Goal: Task Accomplishment & Management: Use online tool/utility

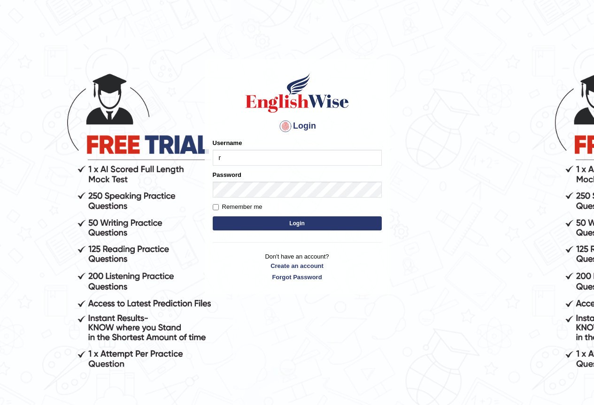
type input "Ridhima1"
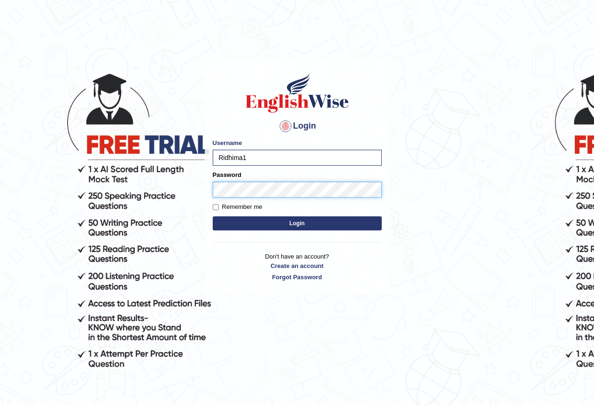
click at [213, 217] on button "Login" at bounding box center [297, 224] width 169 height 14
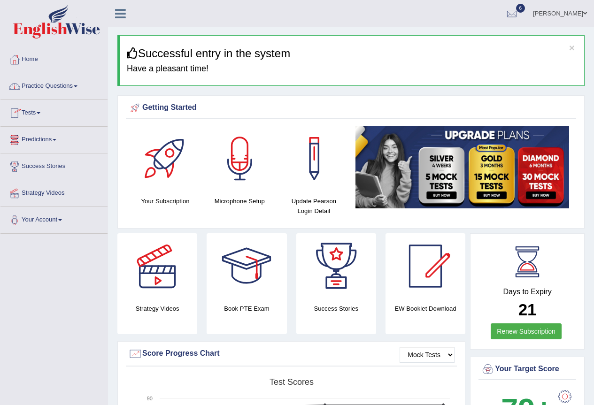
click at [39, 120] on link "Tests" at bounding box center [53, 111] width 107 height 23
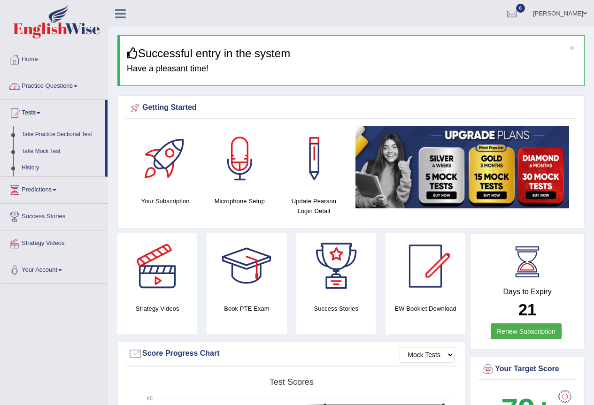
click at [51, 87] on link "Practice Questions" at bounding box center [53, 84] width 107 height 23
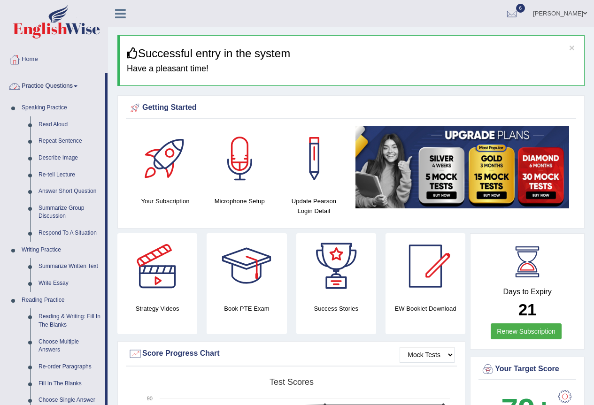
click at [66, 88] on link "Practice Questions" at bounding box center [52, 84] width 105 height 23
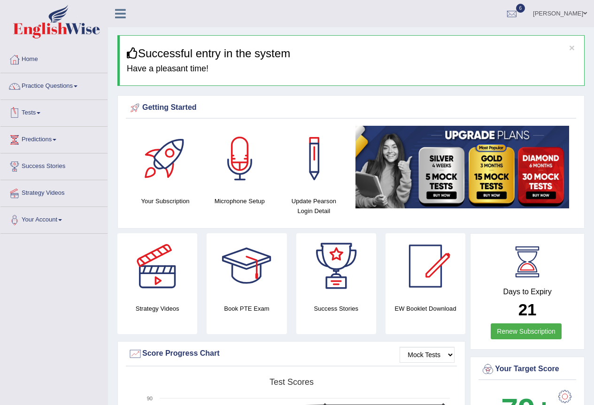
click at [59, 124] on li "Tests Take Practice Sectional Test Take Mock Test History" at bounding box center [53, 113] width 107 height 27
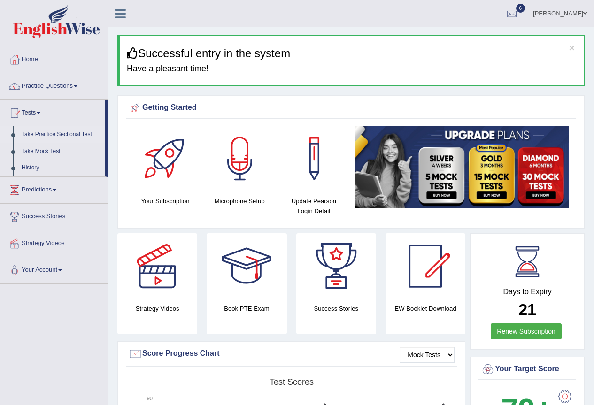
click at [52, 132] on link "Take Practice Sectional Test" at bounding box center [61, 134] width 88 height 17
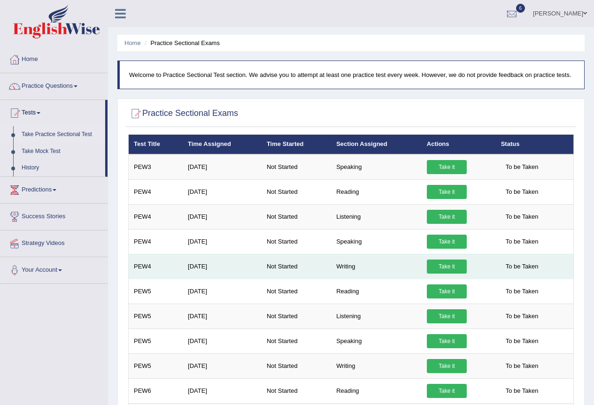
click at [442, 269] on link "Take it" at bounding box center [447, 267] width 40 height 14
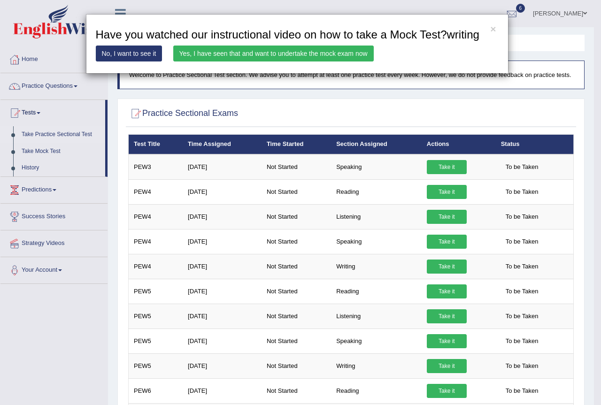
click at [498, 28] on div "× Have you watched our instructional video on how to take a Mock Test?writing N…" at bounding box center [297, 44] width 423 height 60
click at [494, 27] on button "×" at bounding box center [494, 29] width 6 height 10
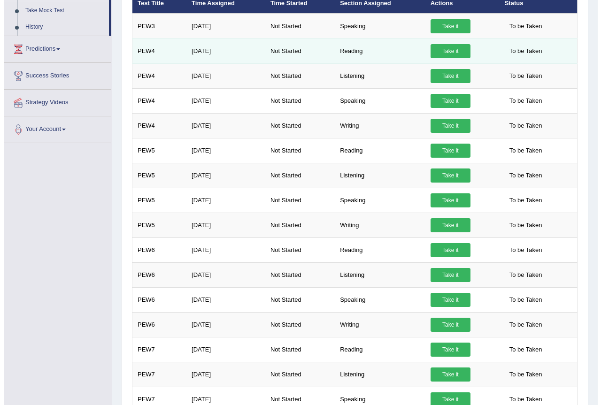
scroll to position [329, 0]
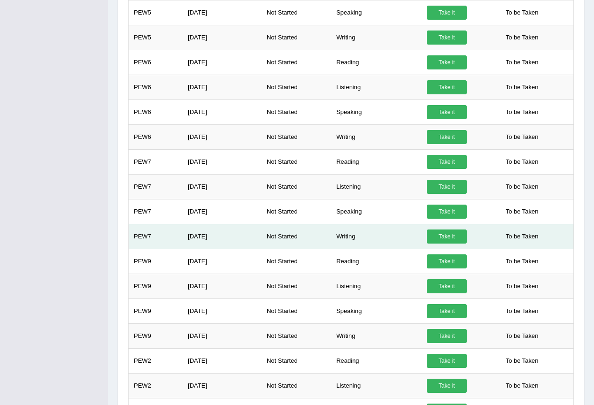
click at [433, 234] on link "Take it" at bounding box center [447, 237] width 40 height 14
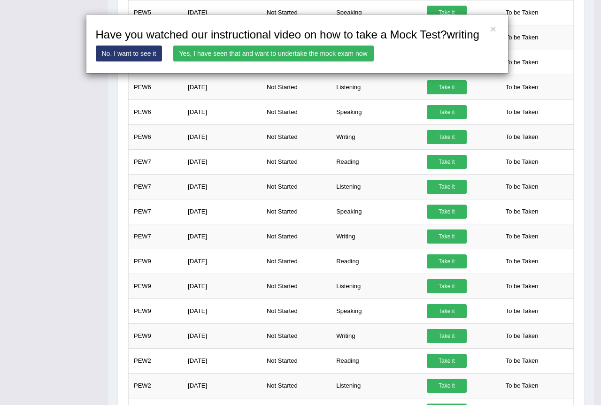
click at [311, 46] on link "Yes, I have seen that and want to undertake the mock exam now" at bounding box center [273, 54] width 201 height 16
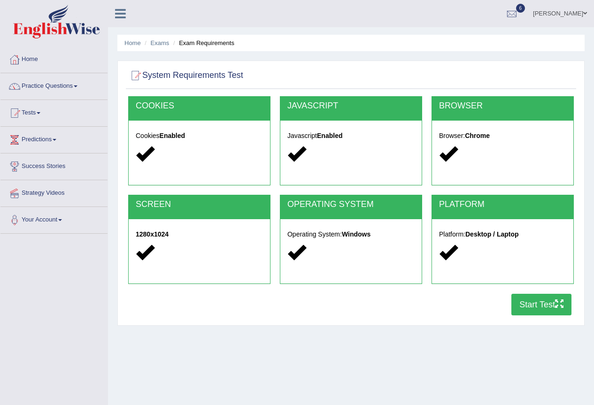
click at [529, 299] on button "Start Test" at bounding box center [542, 305] width 60 height 22
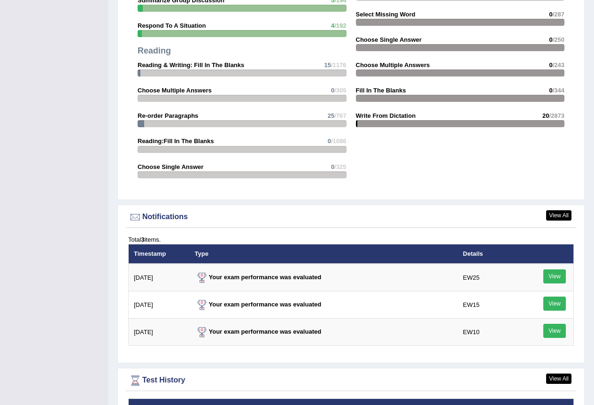
scroll to position [1128, 0]
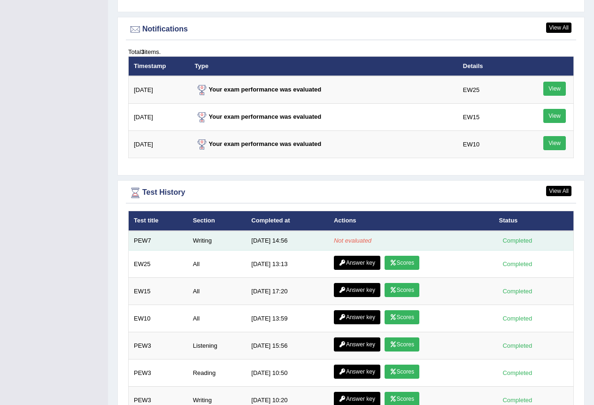
click at [283, 242] on td "8/25/25 14:56" at bounding box center [287, 241] width 83 height 20
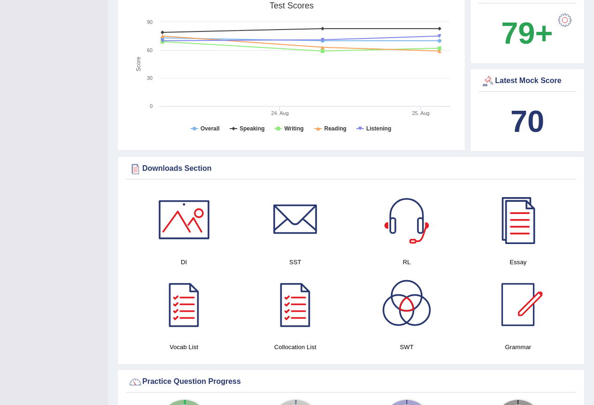
scroll to position [0, 0]
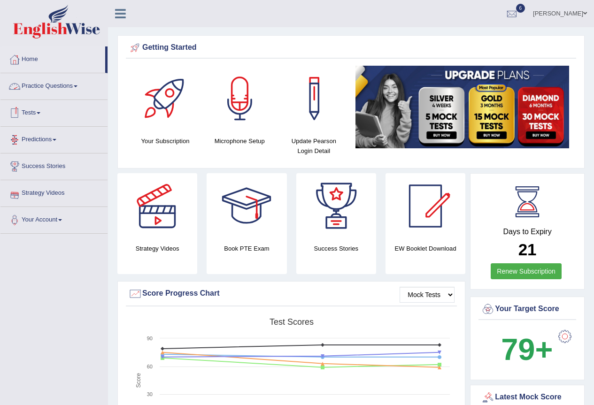
click at [559, 10] on link "Ridhima Arora" at bounding box center [560, 12] width 68 height 24
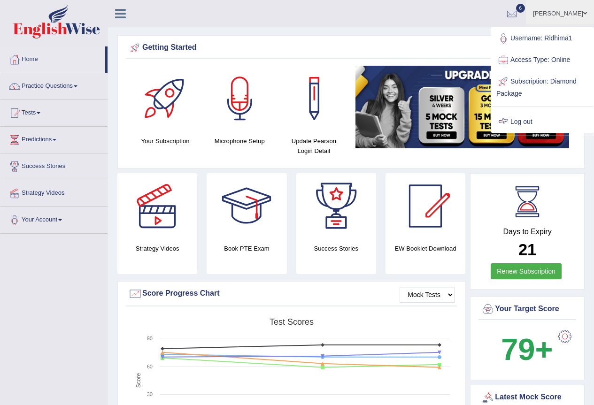
click at [517, 120] on link "Log out" at bounding box center [542, 122] width 101 height 22
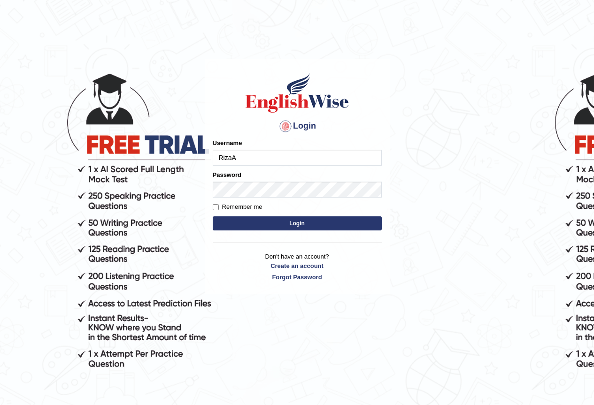
type input "RizaA"
click at [217, 176] on label "Password" at bounding box center [227, 175] width 29 height 9
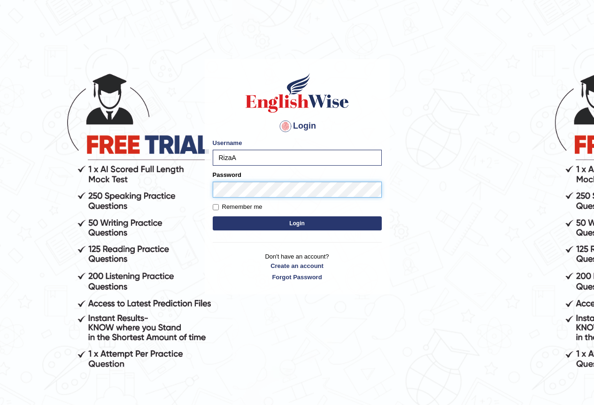
click at [213, 217] on button "Login" at bounding box center [297, 224] width 169 height 14
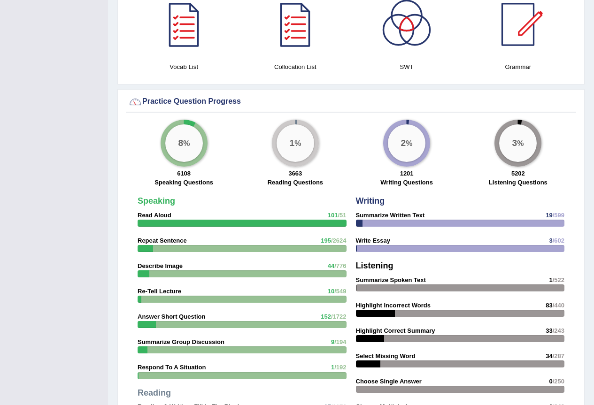
scroll to position [705, 0]
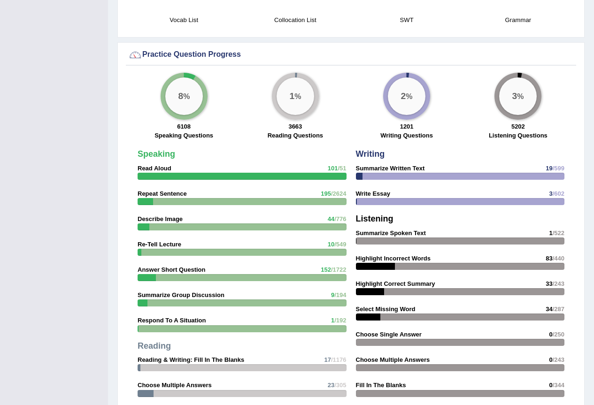
click at [172, 201] on div at bounding box center [242, 201] width 209 height 7
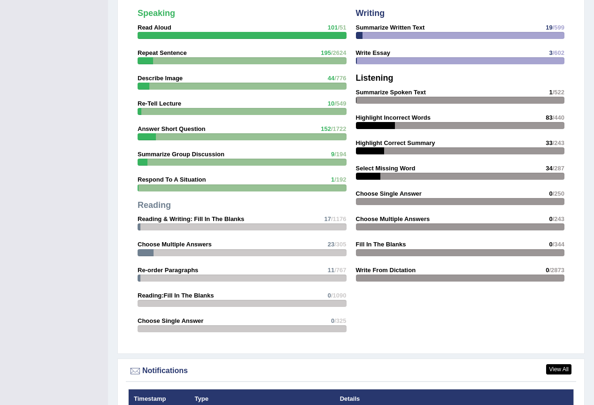
scroll to position [799, 0]
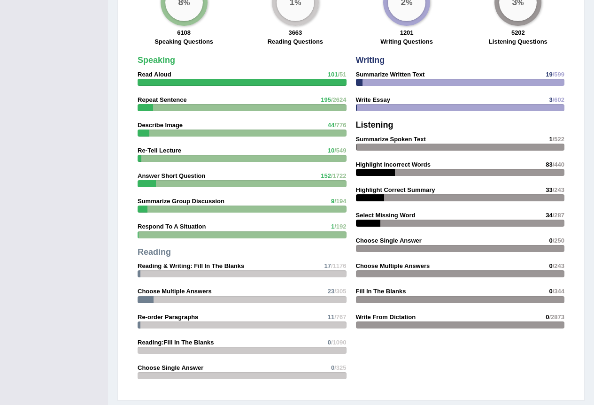
click at [455, 272] on div at bounding box center [460, 274] width 209 height 7
click at [402, 324] on div at bounding box center [460, 325] width 209 height 7
click at [415, 323] on div at bounding box center [460, 325] width 209 height 7
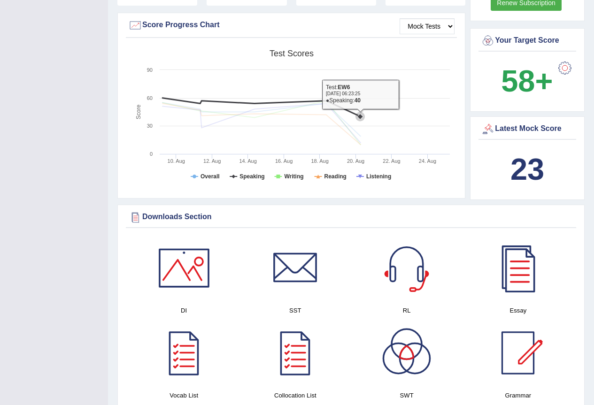
scroll to position [282, 0]
